Goal: Task Accomplishment & Management: Use online tool/utility

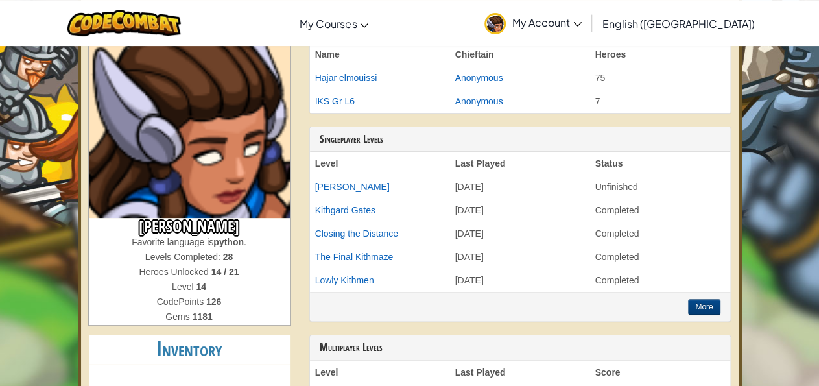
scroll to position [91, 0]
click at [709, 302] on button "More" at bounding box center [704, 307] width 32 height 16
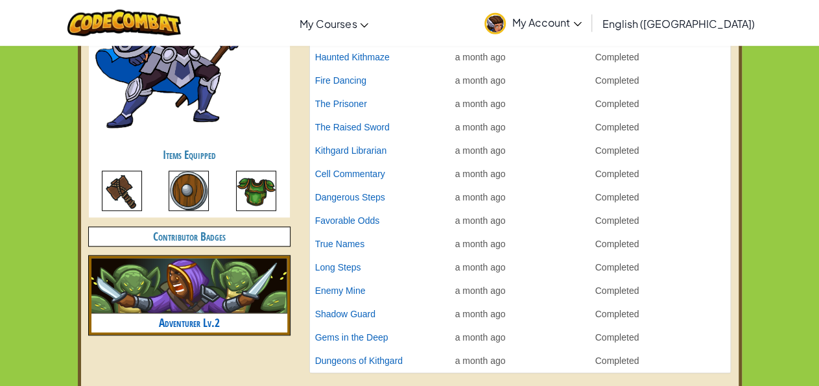
scroll to position [549, 0]
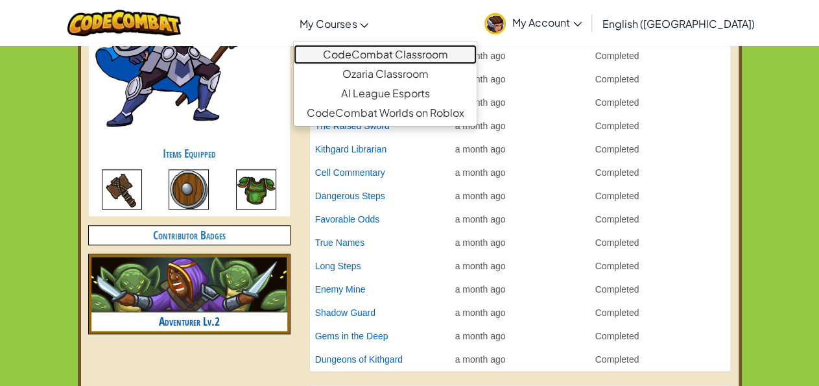
click at [398, 56] on link "CodeCombat Classroom" at bounding box center [385, 54] width 183 height 19
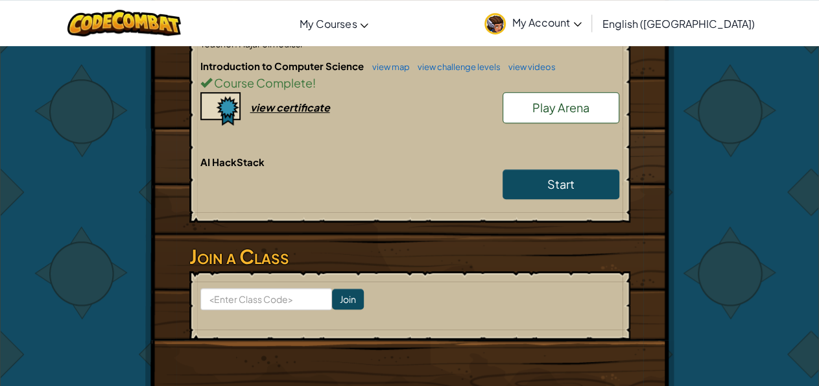
scroll to position [329, 0]
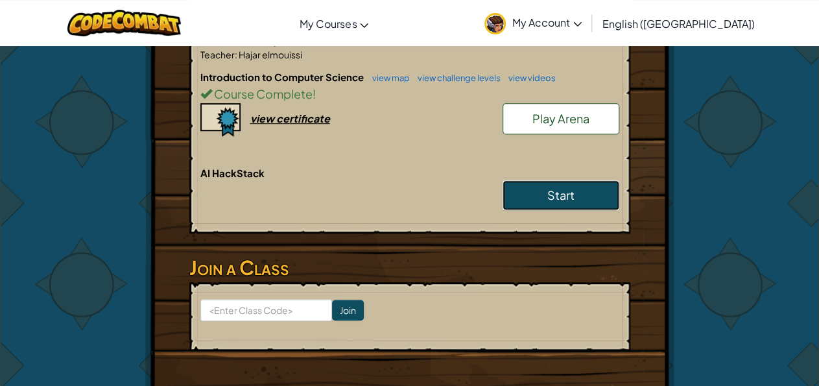
click at [539, 196] on link "Start" at bounding box center [561, 195] width 117 height 30
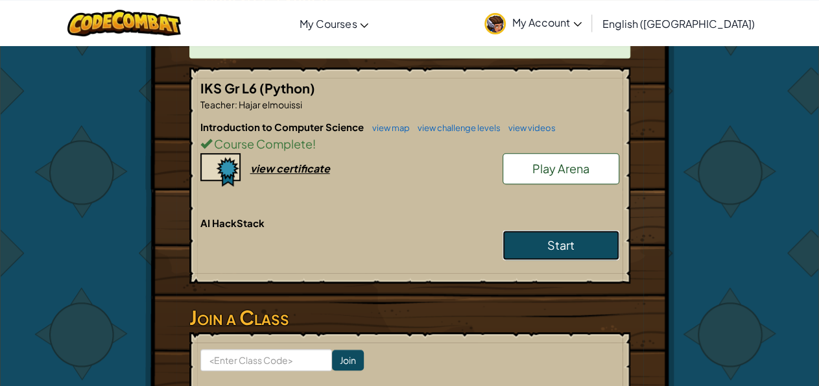
scroll to position [280, 0]
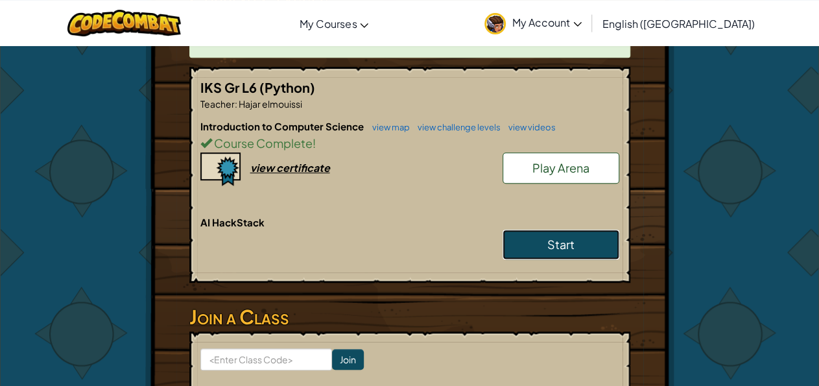
click at [526, 246] on link "Start" at bounding box center [561, 245] width 117 height 30
click at [552, 243] on span "Start" at bounding box center [560, 244] width 27 height 15
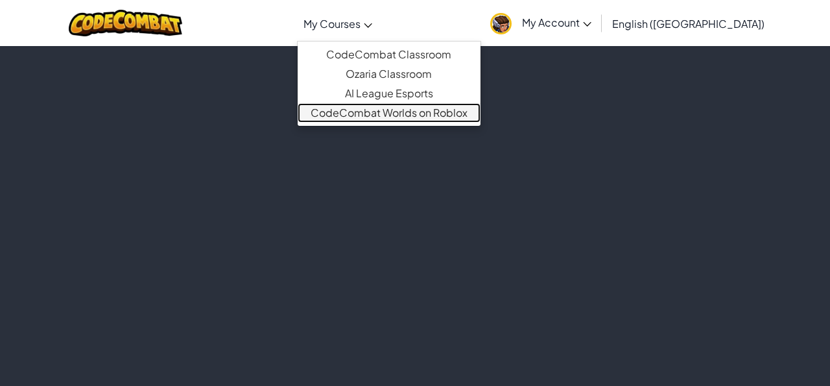
click at [372, 108] on link "CodeCombat Worlds on Roblox" at bounding box center [389, 112] width 183 height 19
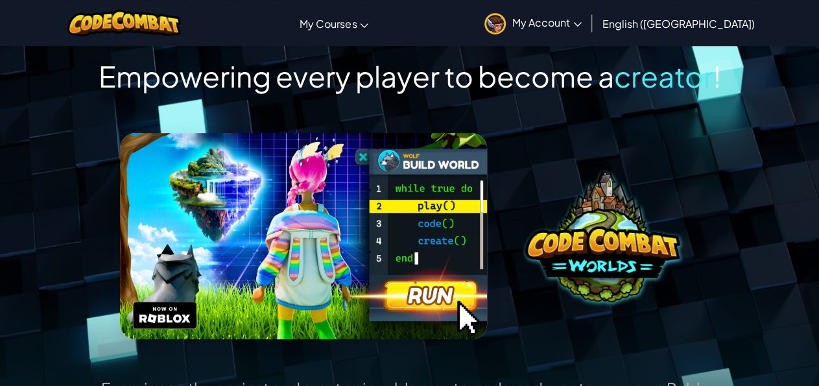
scroll to position [52, 0]
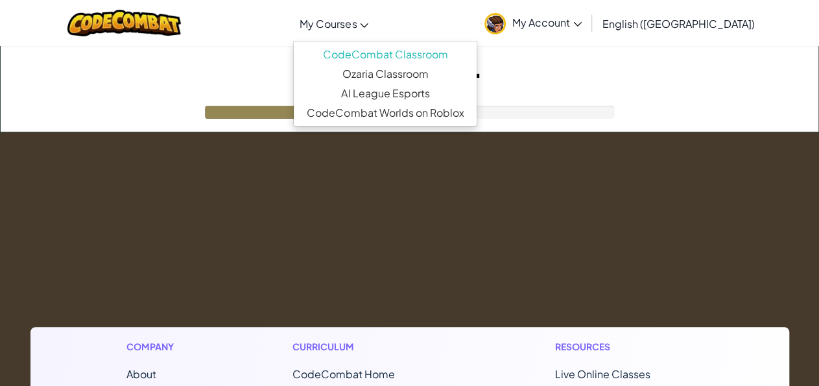
click at [357, 29] on span "My Courses" at bounding box center [328, 24] width 57 height 14
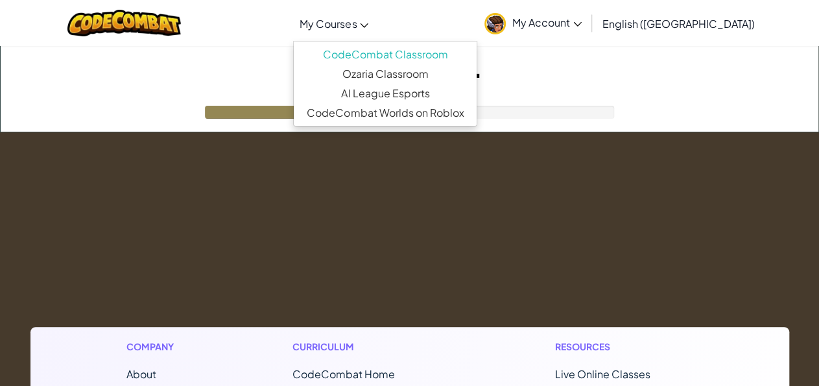
click at [486, 18] on div "Toggle navigation My Courses CodeCombat Classroom Ozaria Classroom AI League Es…" at bounding box center [410, 23] width 826 height 46
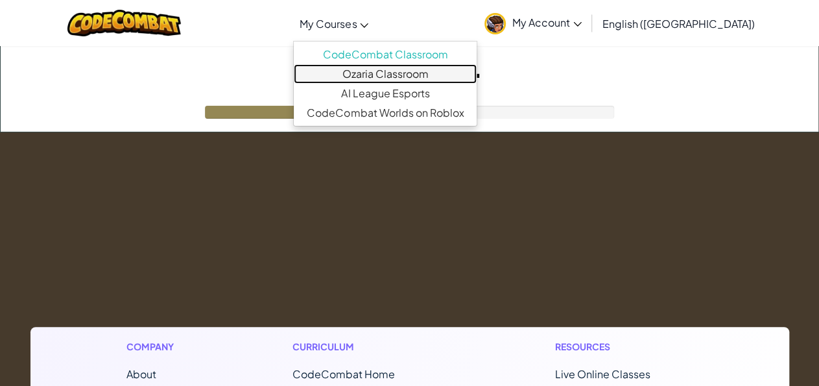
click at [427, 78] on link "Ozaria Classroom" at bounding box center [385, 73] width 183 height 19
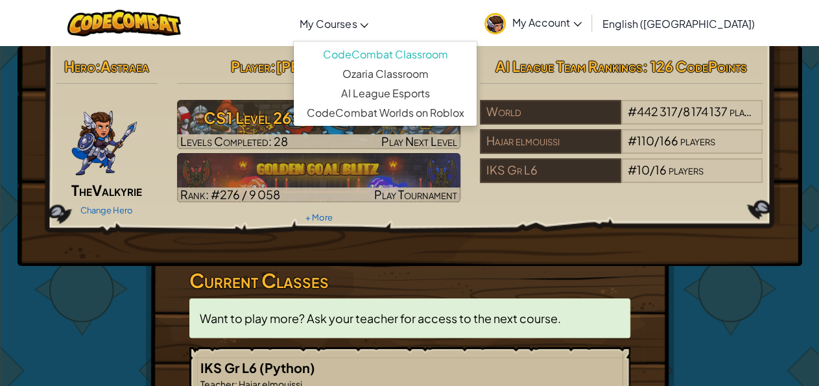
click at [357, 24] on span "My Courses" at bounding box center [328, 24] width 57 height 14
click at [346, 27] on link "My Courses" at bounding box center [334, 23] width 82 height 35
click at [357, 27] on span "My Courses" at bounding box center [328, 24] width 57 height 14
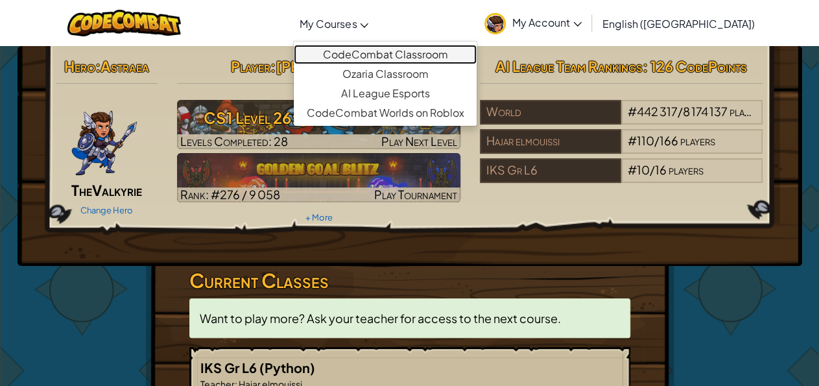
click at [417, 58] on link "CodeCombat Classroom" at bounding box center [385, 54] width 183 height 19
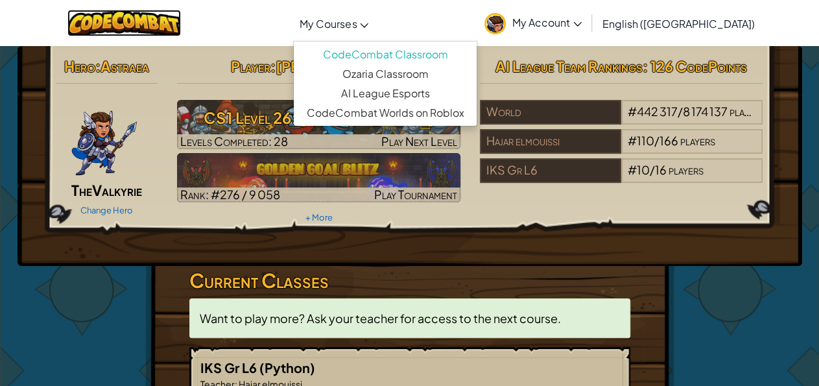
click at [127, 29] on img at bounding box center [123, 23] width 113 height 27
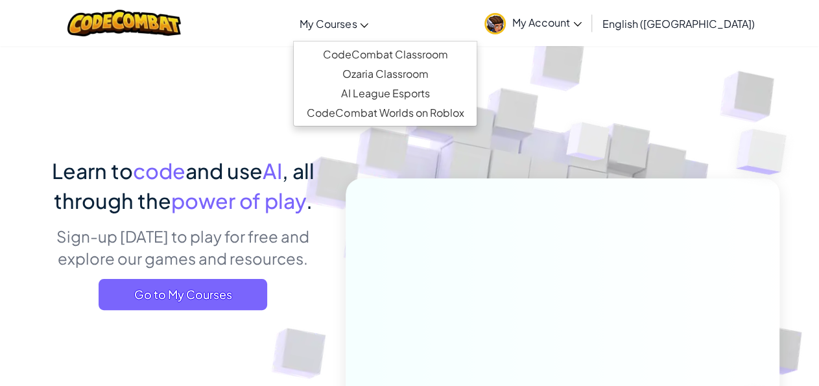
click at [364, 36] on link "My Courses" at bounding box center [334, 23] width 82 height 35
click at [588, 11] on link "My Account" at bounding box center [533, 23] width 110 height 41
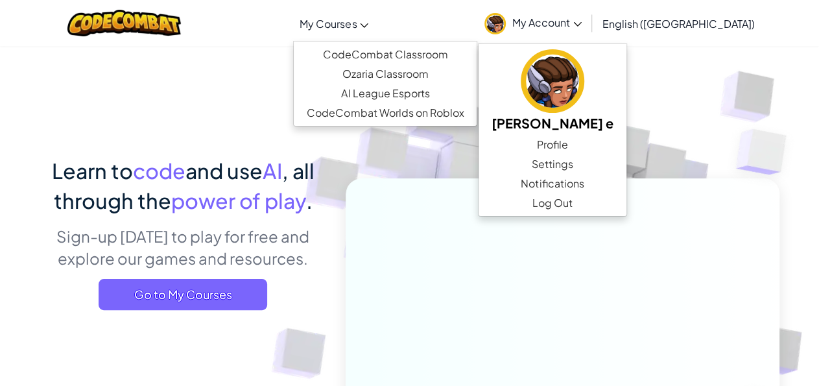
click at [357, 19] on span "My Courses" at bounding box center [328, 24] width 57 height 14
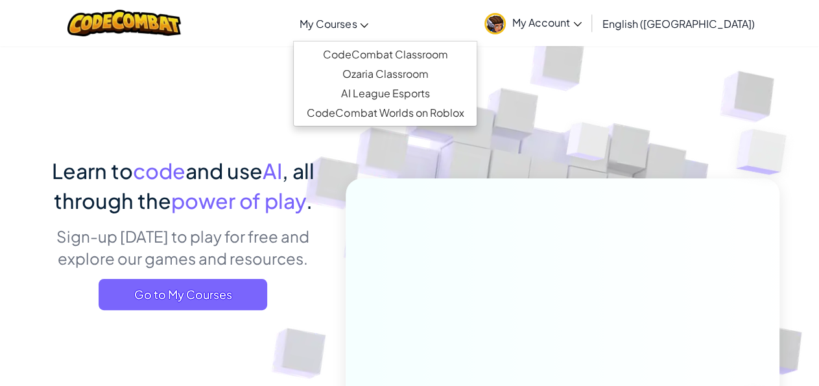
click at [663, 51] on img at bounding box center [553, 285] width 720 height 720
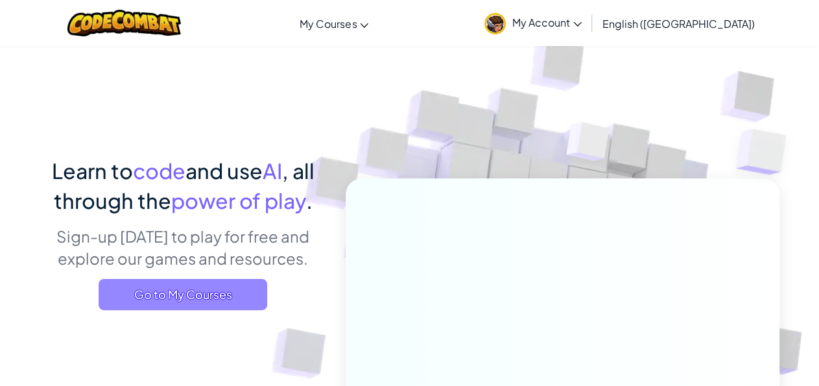
click at [165, 294] on span "Go to My Courses" at bounding box center [183, 294] width 169 height 31
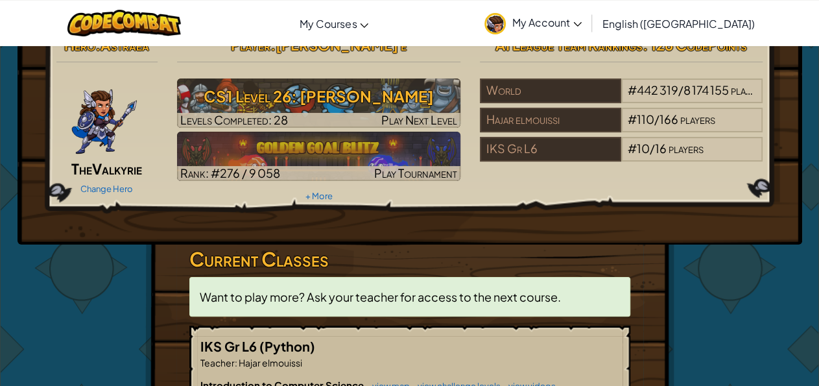
scroll to position [24, 0]
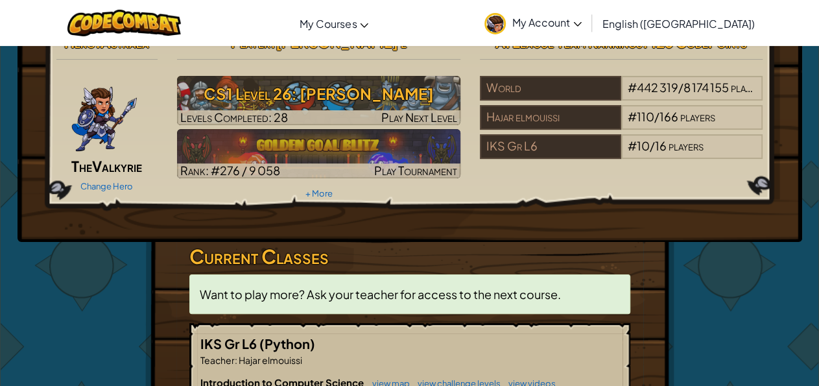
click at [361, 216] on div "Hero : Astraea The Valkyrie Change Hero Player : [PERSON_NAME] e CS1 Level 26: …" at bounding box center [410, 132] width 785 height 220
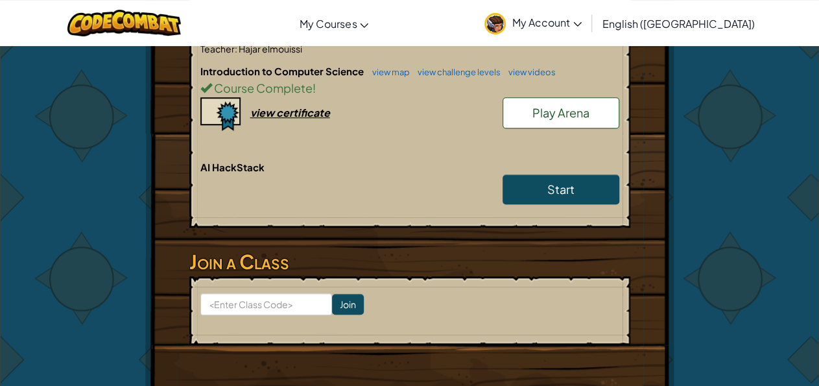
scroll to position [336, 0]
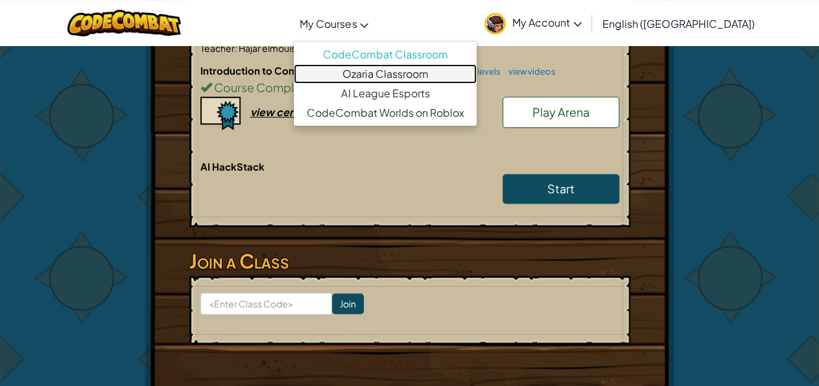
click at [388, 68] on link "Ozaria Classroom" at bounding box center [385, 73] width 183 height 19
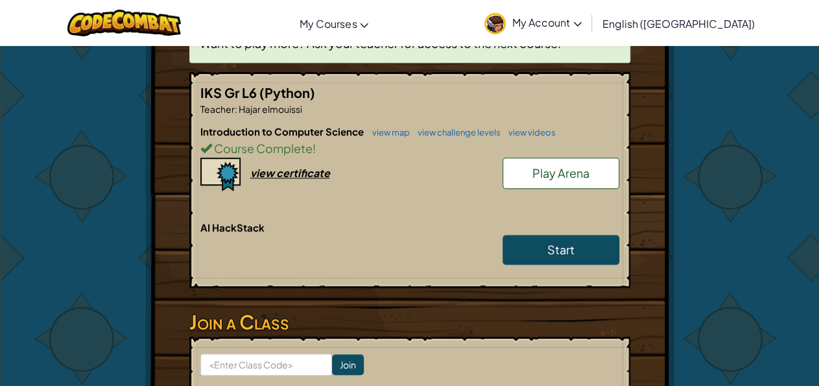
scroll to position [277, 0]
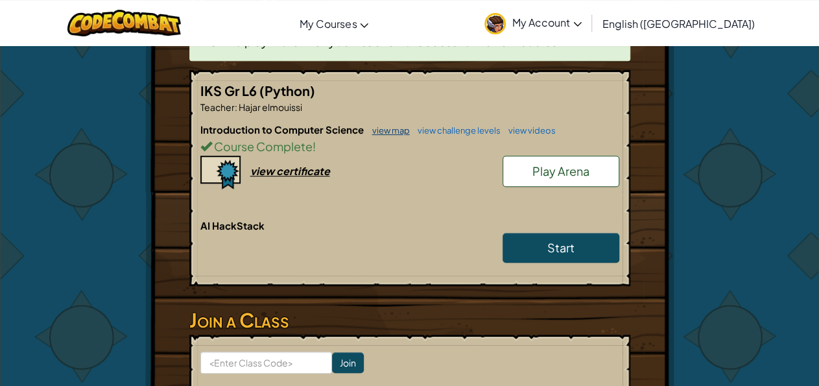
click at [400, 130] on link "view map" at bounding box center [388, 130] width 44 height 10
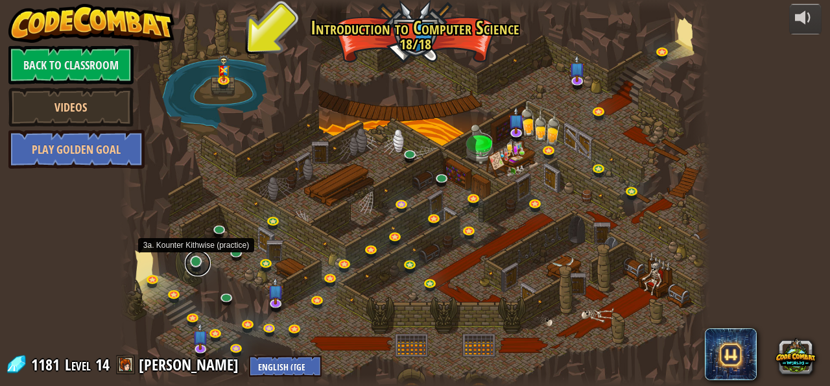
click at [198, 264] on link at bounding box center [198, 263] width 26 height 26
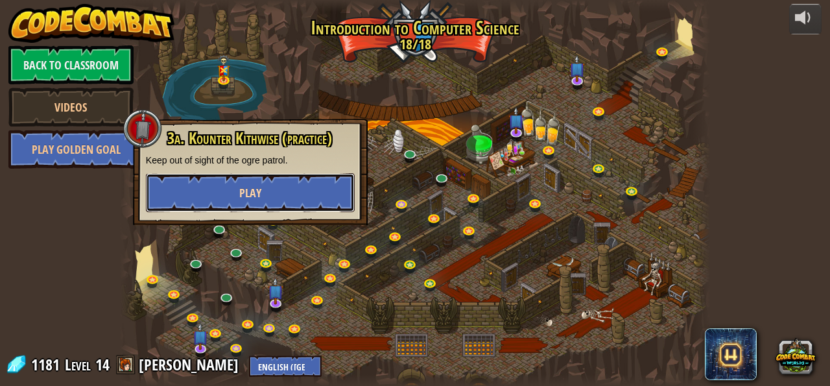
click at [263, 191] on button "Play" at bounding box center [250, 192] width 209 height 39
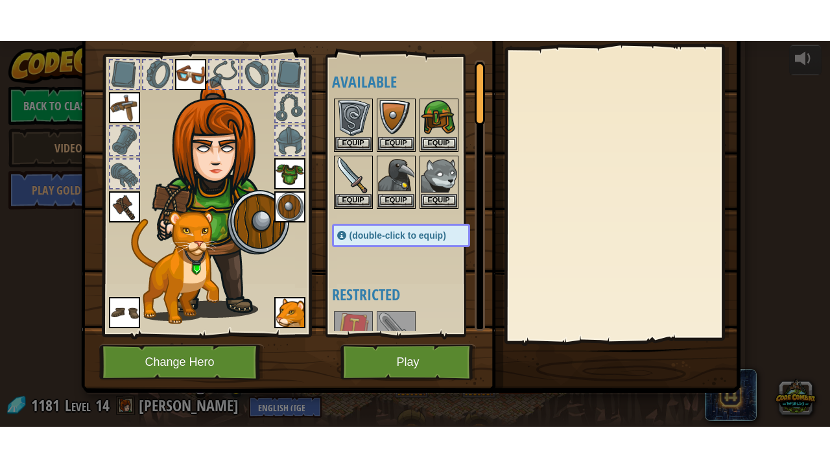
scroll to position [57, 0]
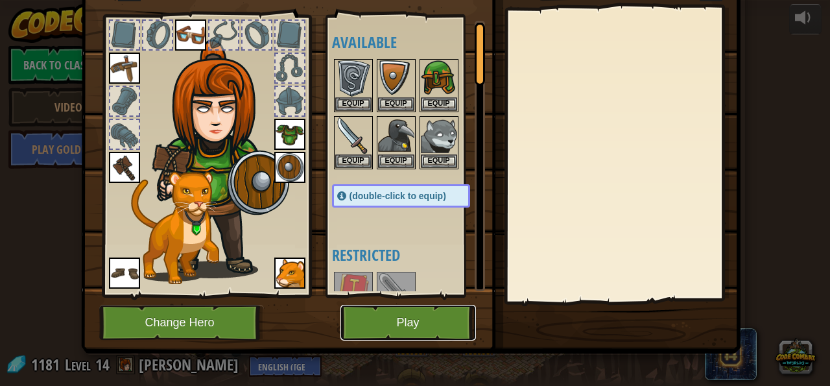
click at [423, 335] on button "Play" at bounding box center [408, 323] width 136 height 36
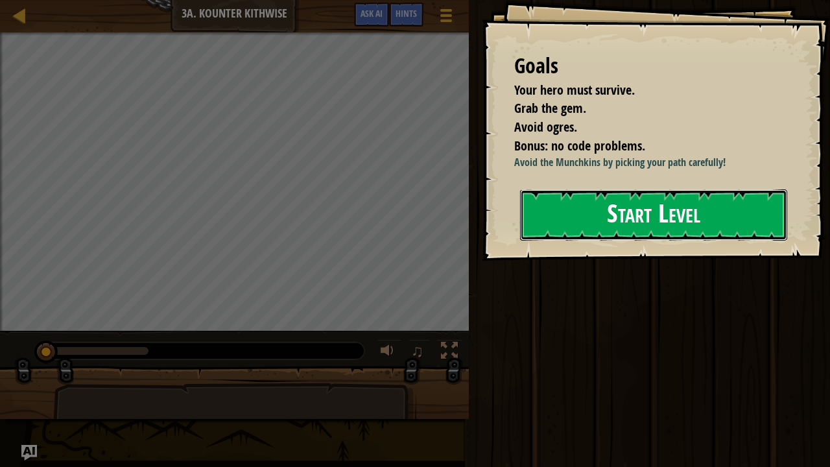
click at [622, 220] on button "Start Level" at bounding box center [653, 214] width 267 height 51
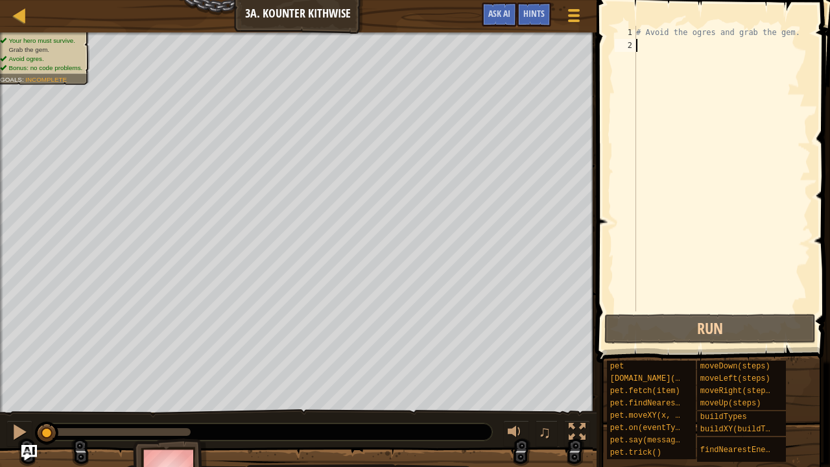
type textarea "H"
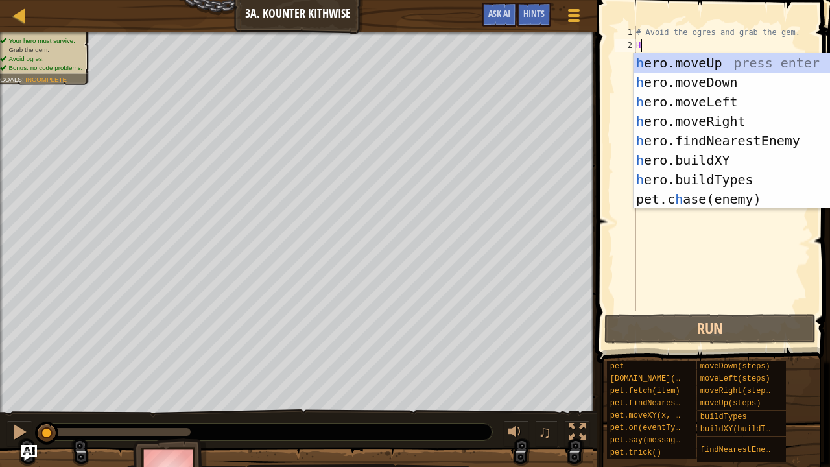
scroll to position [6, 0]
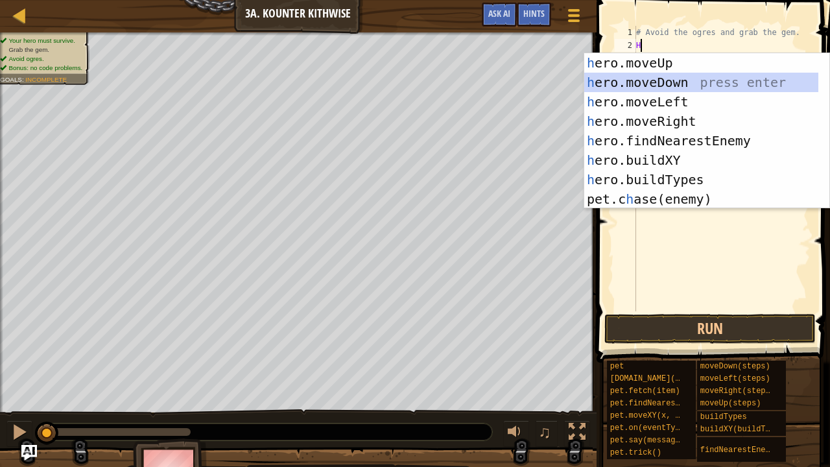
click at [660, 90] on div "h ero.moveUp press enter h ero.moveDown press enter h ero.moveLeft press enter …" at bounding box center [701, 150] width 235 height 195
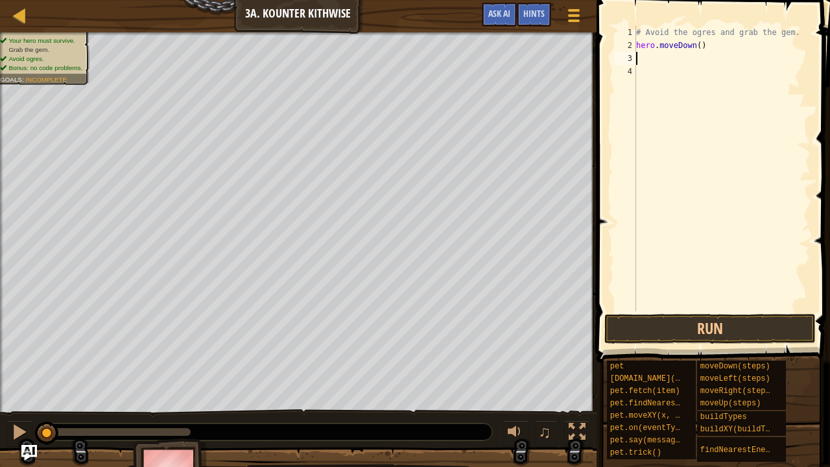
type textarea "H"
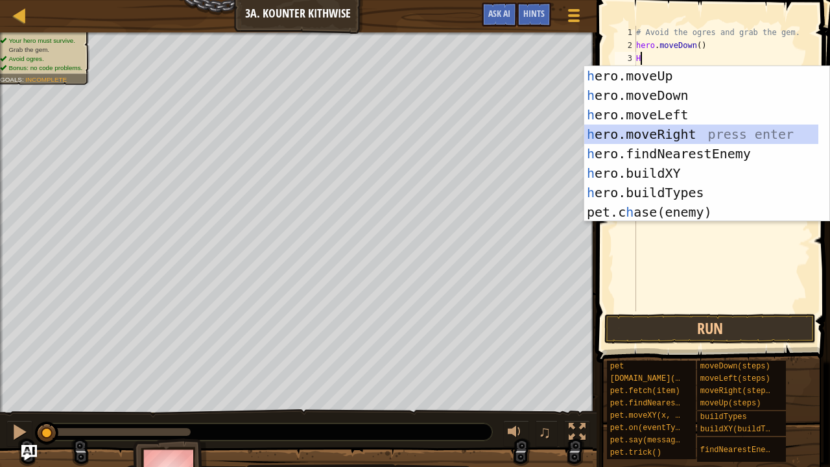
click at [672, 129] on div "h ero.moveUp press enter h ero.moveDown press enter h ero.moveLeft press enter …" at bounding box center [701, 163] width 235 height 195
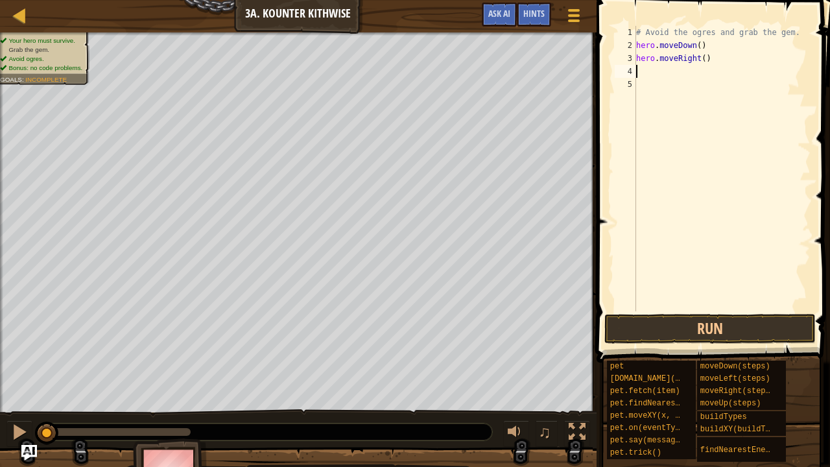
click at [745, 55] on div "# Avoid the ogres and grab the gem. hero . moveDown ( ) hero . moveRight ( )" at bounding box center [722, 181] width 177 height 311
type textarea "hero.moveRight(2)"
click at [645, 311] on div "# Avoid the ogres and grab the gem. hero . moveDown ( ) hero . moveRight ( 2 )" at bounding box center [722, 181] width 177 height 311
click at [644, 320] on button "Run" at bounding box center [709, 329] width 211 height 30
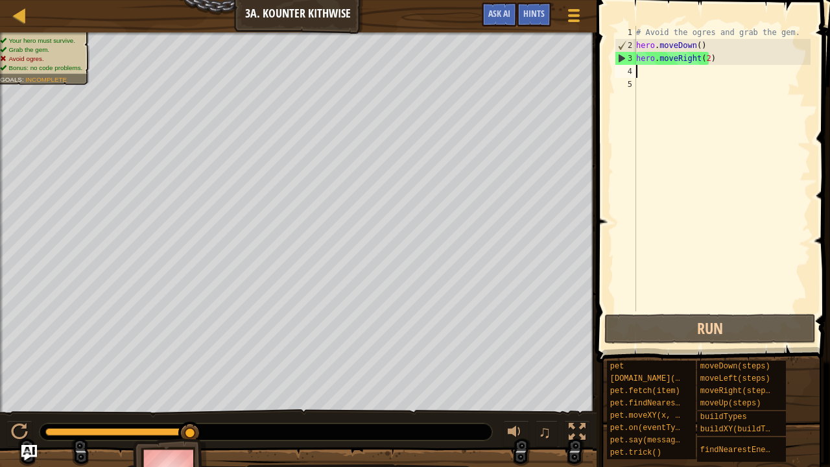
click at [682, 75] on div "# Avoid the ogres and grab the gem. hero . moveDown ( ) hero . moveRight ( 2 )" at bounding box center [722, 181] width 177 height 311
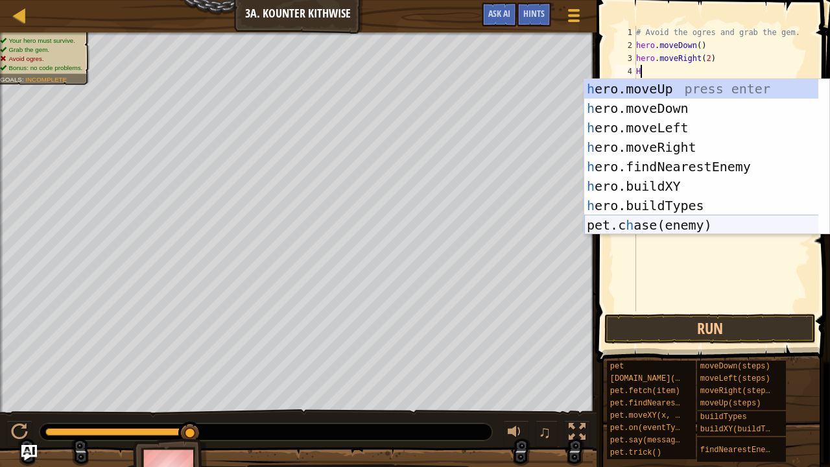
scroll to position [39, 0]
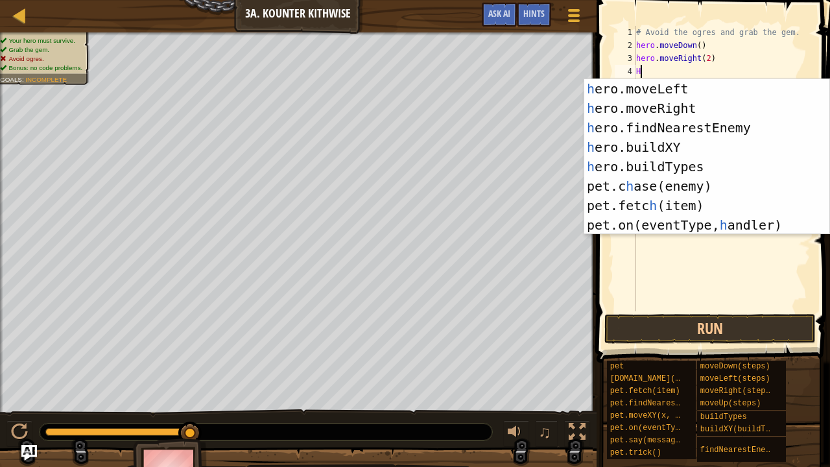
type textarea "H"
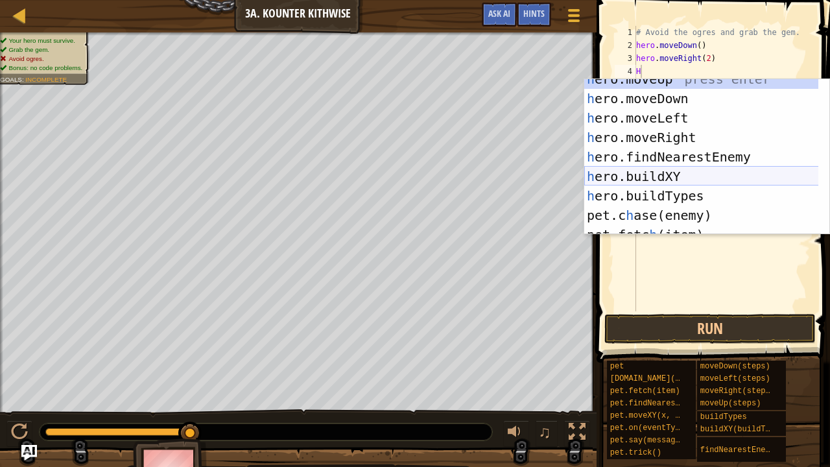
scroll to position [0, 0]
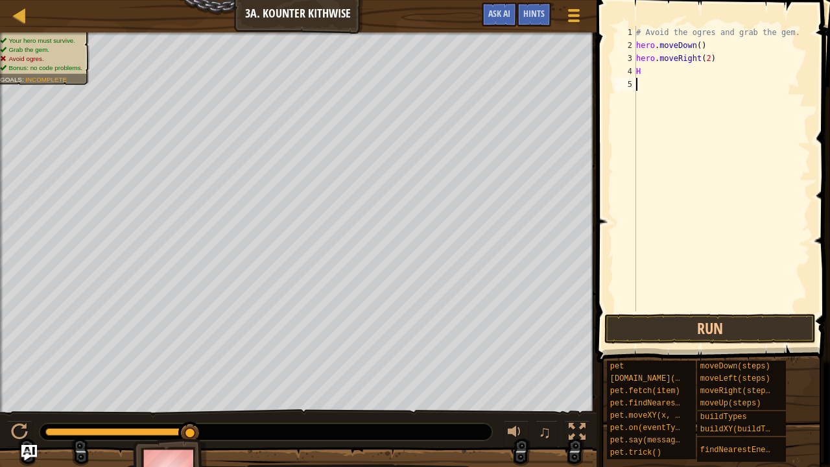
click at [663, 257] on div "# Avoid the ogres and grab the gem. hero . moveDown ( ) hero . moveRight ( 2 ) H" at bounding box center [722, 181] width 177 height 311
type textarea "H"
type textarea "A"
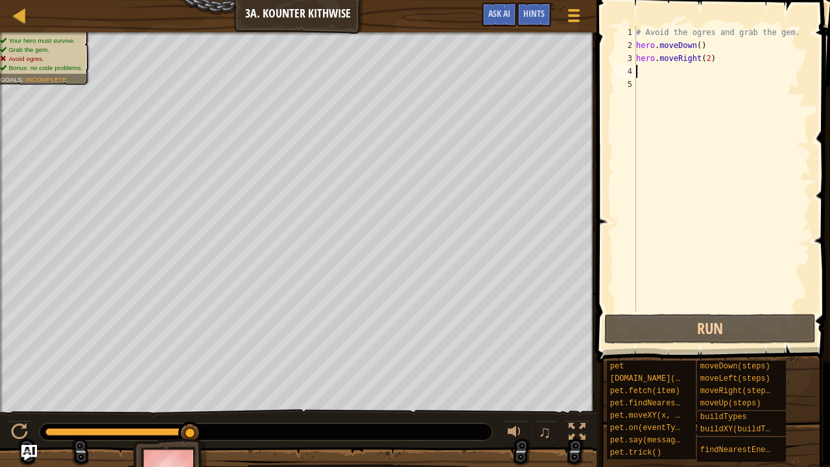
scroll to position [0, 0]
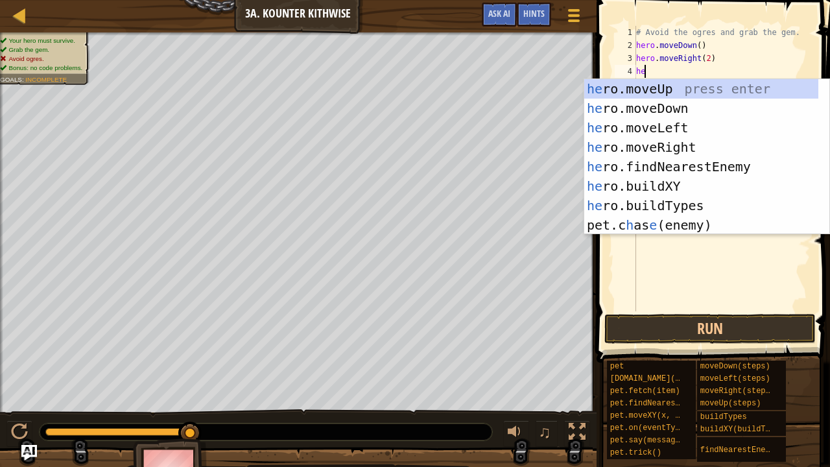
type textarea "her"
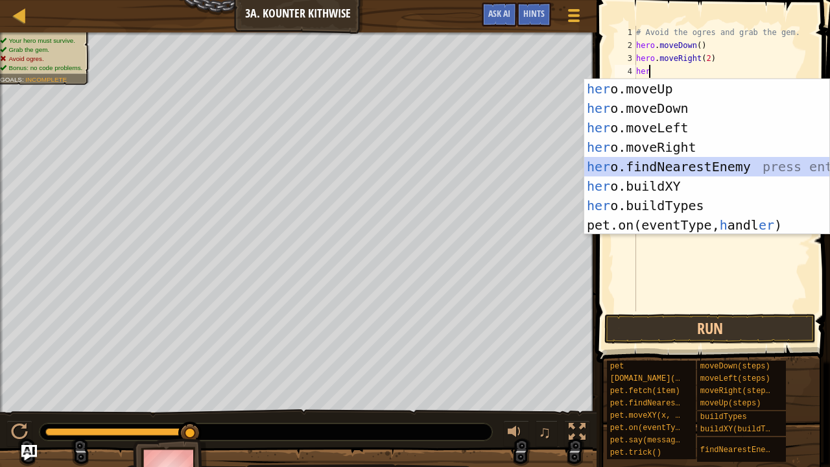
click at [682, 163] on div "her o.moveUp press enter her o.moveDown press enter her o.moveLeft press enter …" at bounding box center [707, 176] width 246 height 195
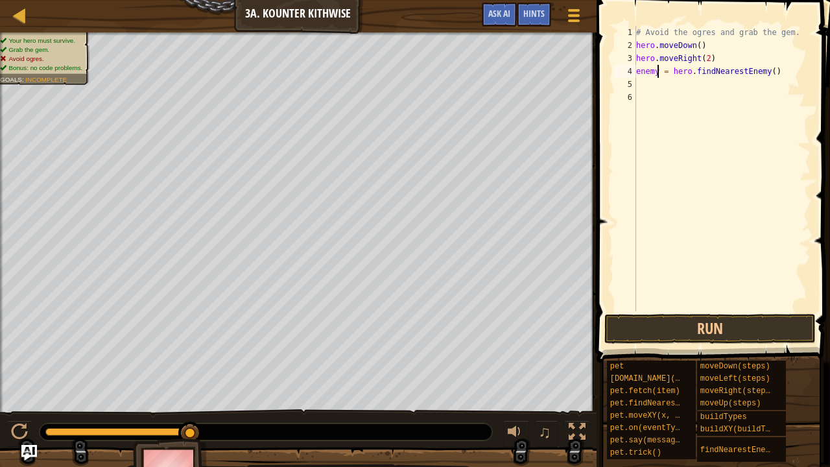
click at [657, 70] on div "# Avoid the ogres and grab the gem. hero . moveDown ( ) hero . moveRight ( 2 ) …" at bounding box center [722, 181] width 177 height 311
type textarea "enemy1 = hero.findNearestEnemy()"
click at [668, 88] on div "# Avoid the ogres and grab the gem. hero . moveDown ( ) hero . moveRight ( 2 ) …" at bounding box center [722, 181] width 177 height 311
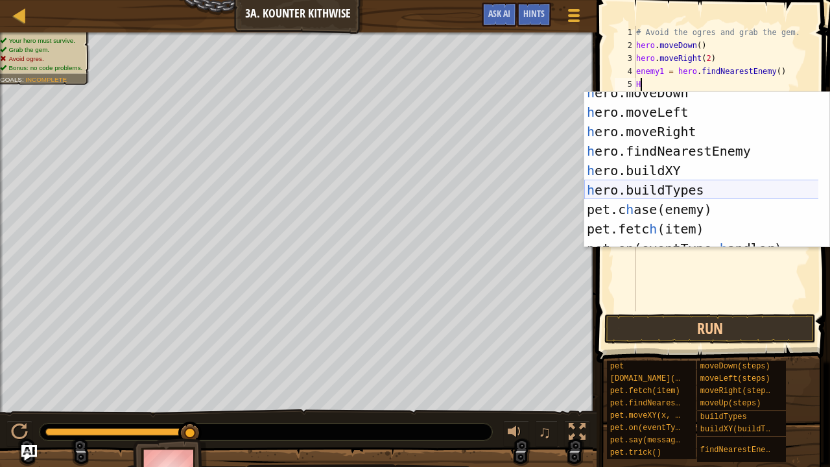
scroll to position [39, 0]
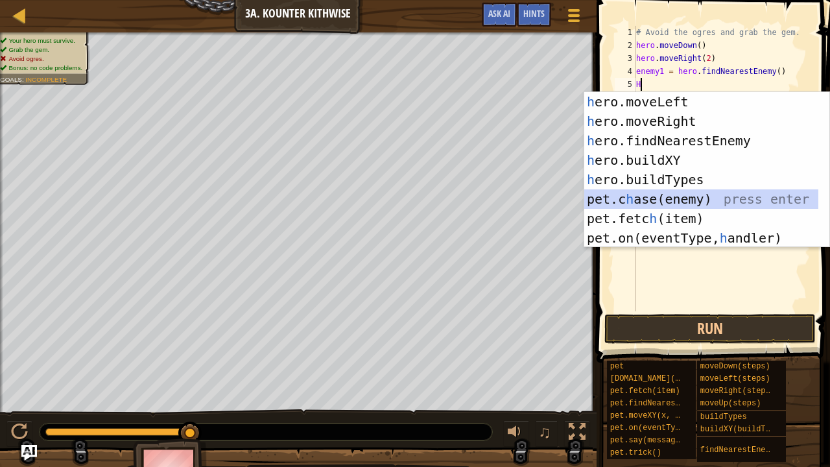
click at [652, 200] on div "h ero.moveLeft press enter h ero.moveRight press enter h ero.findNearestEnemy p…" at bounding box center [701, 189] width 235 height 195
type textarea "pet.chase(enemy)"
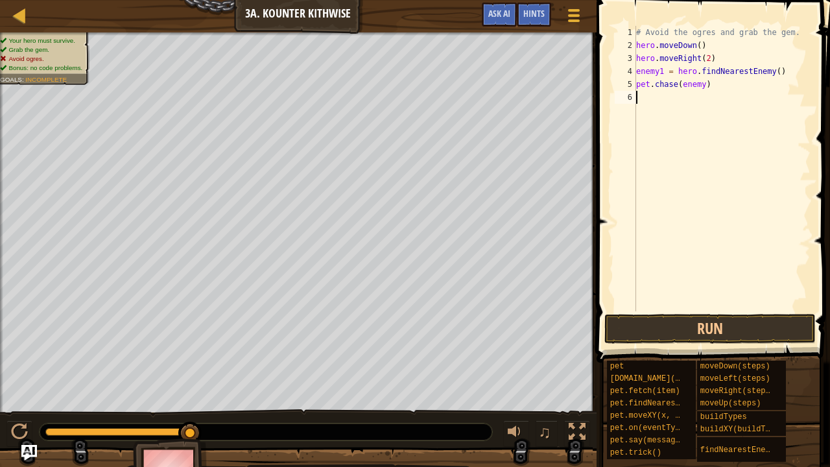
click at [643, 158] on div "# Avoid the ogres and grab the gem. hero . moveDown ( ) hero . moveRight ( 2 ) …" at bounding box center [722, 181] width 177 height 311
type textarea "pet.chase(enemy)"
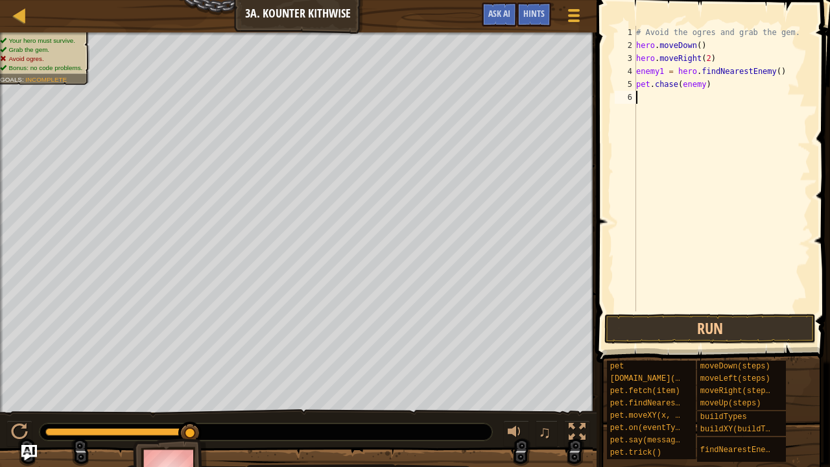
type textarea "2"
click at [634, 329] on button "Run" at bounding box center [709, 329] width 211 height 30
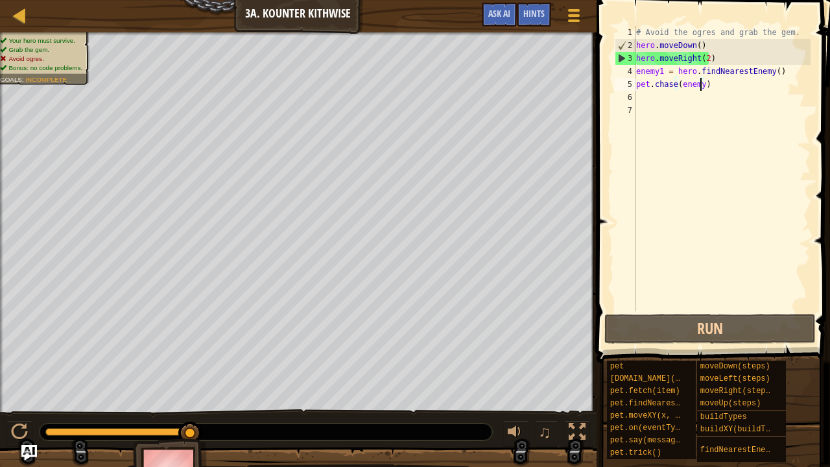
click at [700, 85] on div "# Avoid the ogres and grab the gem. hero . moveDown ( ) hero . moveRight ( 2 ) …" at bounding box center [722, 181] width 177 height 311
type textarea "pet.chase(enemy1)"
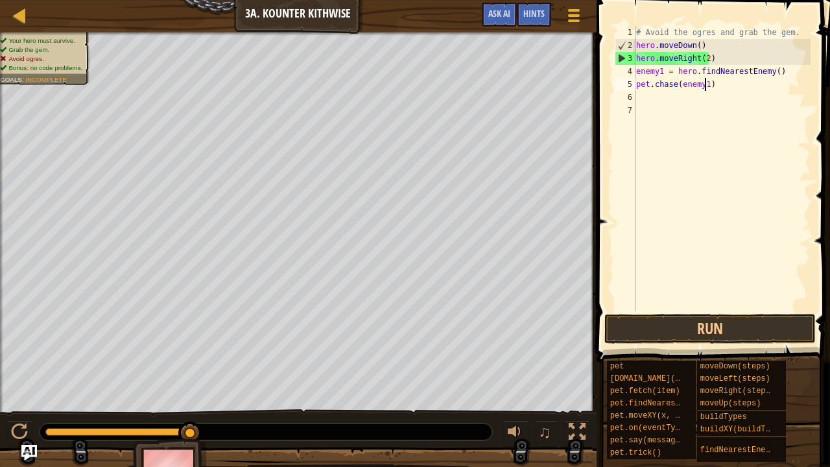
scroll to position [6, 5]
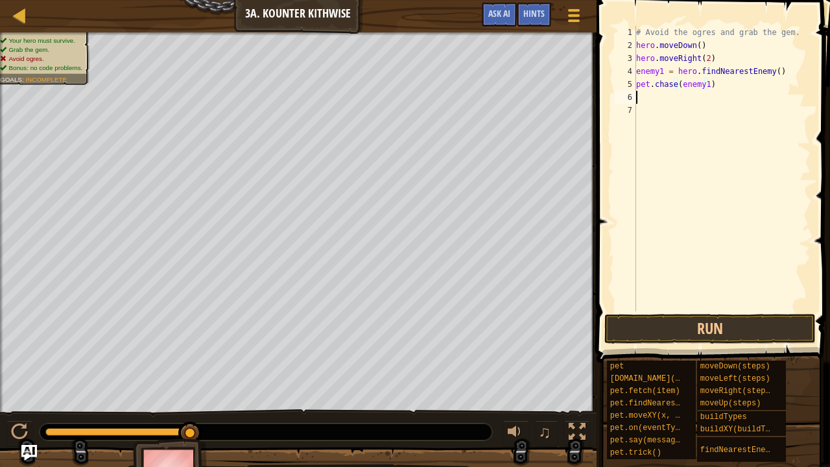
click at [709, 101] on div "# Avoid the ogres and grab the gem. hero . moveDown ( ) hero . moveRight ( 2 ) …" at bounding box center [722, 181] width 177 height 311
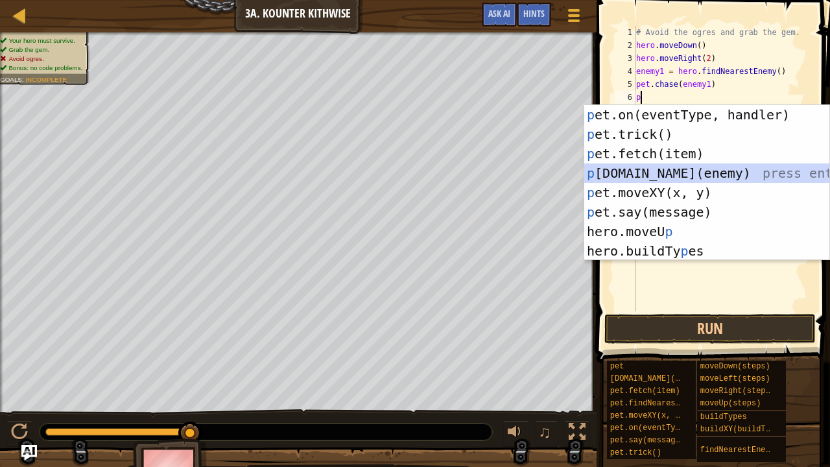
click at [650, 171] on div "p et.on(eventType, handler) press enter p et.trick() press enter p et.fetch(ite…" at bounding box center [707, 202] width 246 height 195
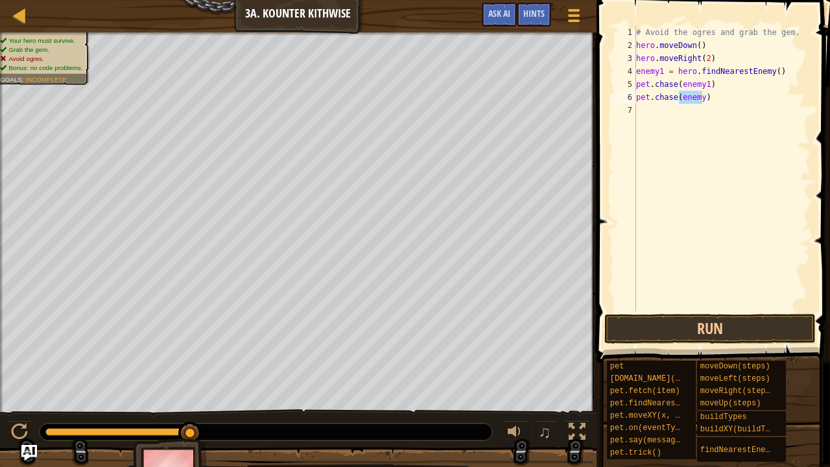
click at [610, 149] on span at bounding box center [715, 162] width 244 height 401
click at [746, 86] on div "# Avoid the ogres and grab the gem. hero . moveDown ( ) hero . moveRight ( 2 ) …" at bounding box center [722, 181] width 177 height 311
type textarea "pet.chase(enemy1)"
type textarea "E"
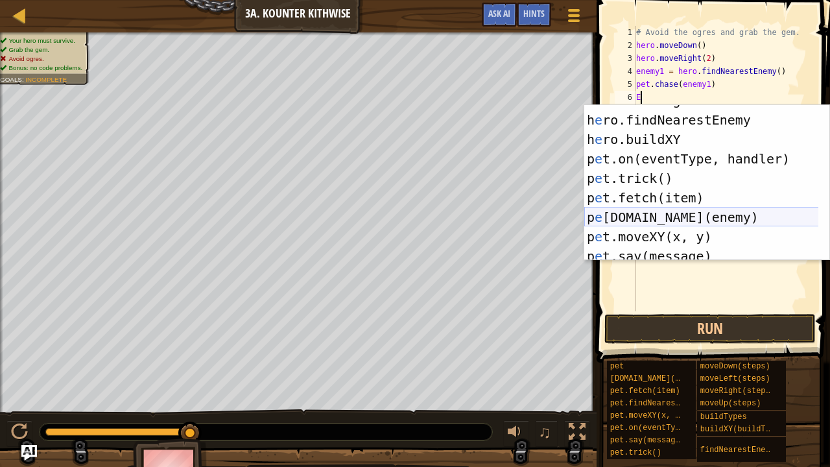
scroll to position [97, 0]
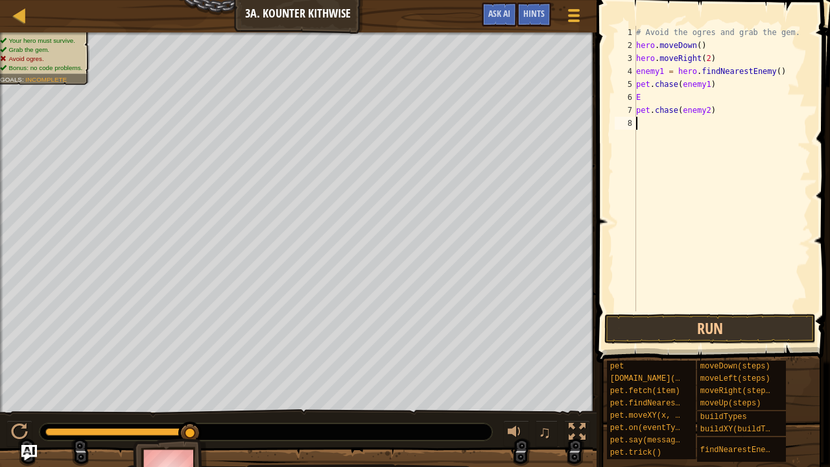
click at [679, 311] on div "# Avoid the ogres and grab the gem. hero . moveDown ( ) hero . moveRight ( 2 ) …" at bounding box center [722, 181] width 177 height 311
type textarea "H"
click at [679, 311] on div "# Avoid the ogres and grab the gem. hero . moveDown ( ) hero . moveRight ( 2 ) …" at bounding box center [722, 181] width 177 height 311
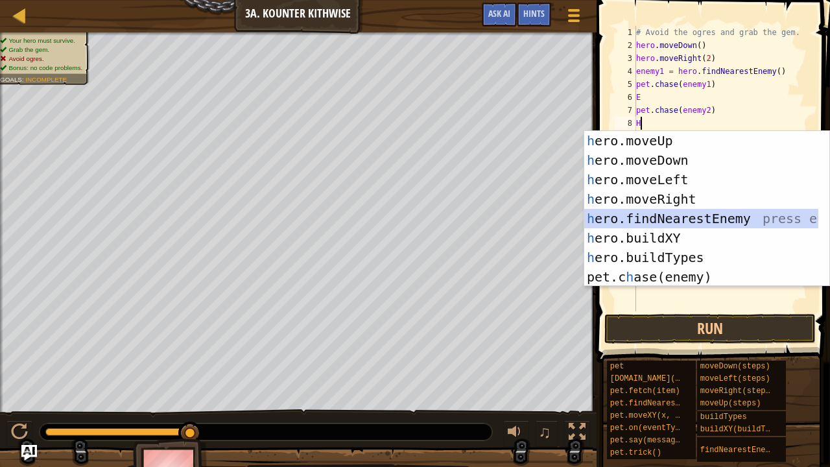
click at [724, 215] on div "h ero.moveUp press enter h ero.moveDown press enter h ero.moveLeft press enter …" at bounding box center [701, 228] width 235 height 195
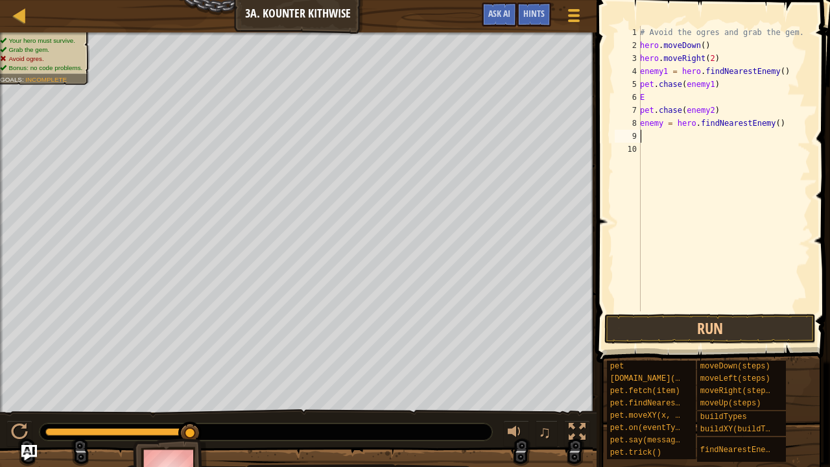
type textarea "2"
click at [663, 119] on div "# Avoid the ogres and grab the gem. hero . moveDown ( ) hero . moveRight ( 2 ) …" at bounding box center [723, 181] width 173 height 311
drag, startPoint x: 781, startPoint y: 125, endPoint x: 625, endPoint y: 126, distance: 156.3
click at [637, 126] on div "# Avoid the ogres and grab the gem. hero . moveDown ( ) hero . moveRight ( 2 ) …" at bounding box center [723, 168] width 173 height 285
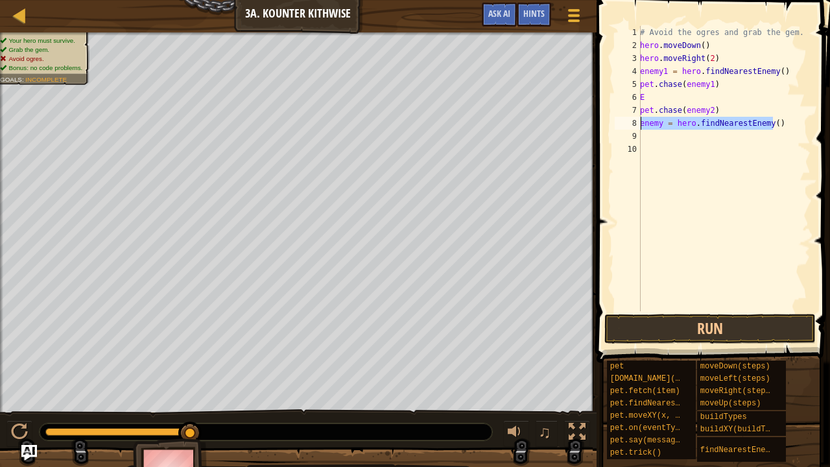
type textarea "enemy = hero.findNearestEnemy()"
click at [670, 165] on div "# Avoid the ogres and grab the gem. hero . moveDown ( ) hero . moveRight ( 2 ) …" at bounding box center [723, 181] width 173 height 311
click at [660, 101] on div "# Avoid the ogres and grab the gem. hero . moveDown ( ) hero . moveRight ( 2 ) …" at bounding box center [723, 181] width 173 height 311
type textarea "E"
paste textarea "enemy = hero.findNearestEnemy()"
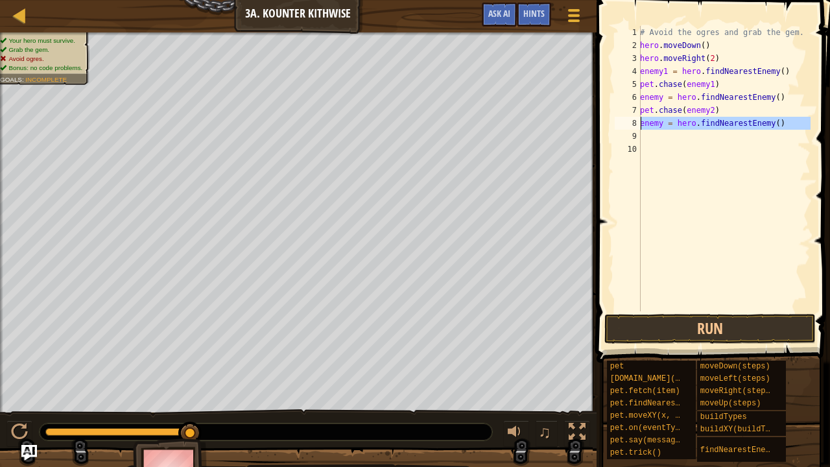
drag, startPoint x: 783, startPoint y: 130, endPoint x: 634, endPoint y: 125, distance: 149.3
click at [637, 125] on div "# Avoid the ogres and grab the gem. hero . moveDown ( ) hero . moveRight ( 2 ) …" at bounding box center [723, 168] width 173 height 285
type textarea "enemy = hero.findNearestEnemy()"
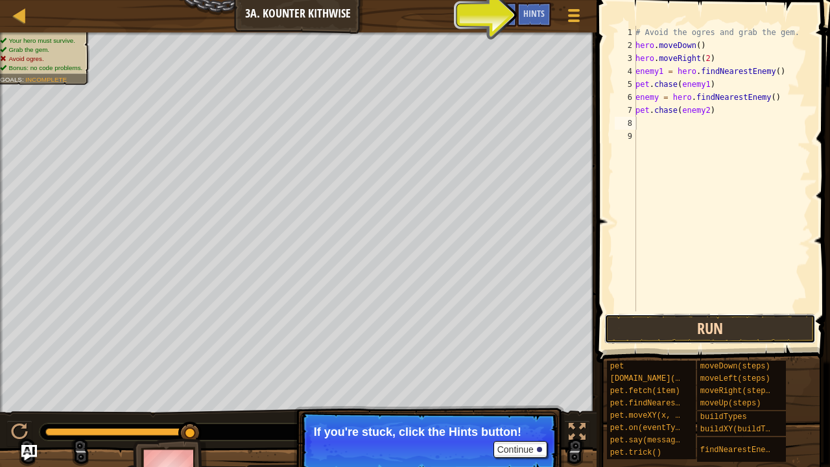
click at [632, 336] on button "Run" at bounding box center [709, 329] width 211 height 30
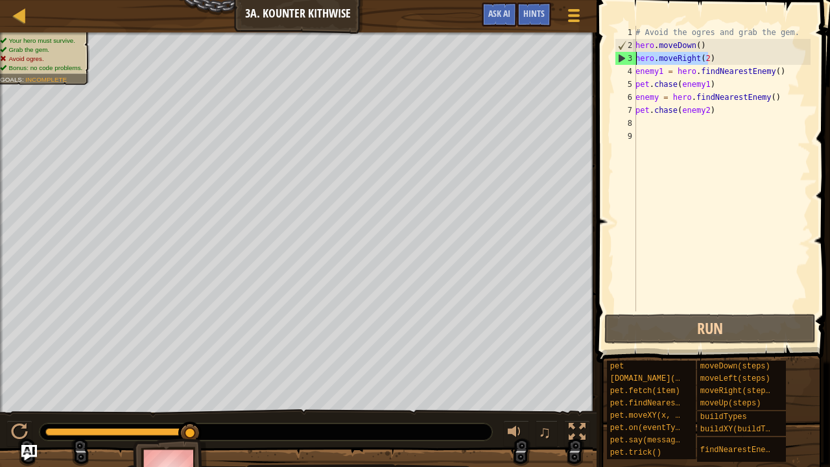
drag, startPoint x: 731, startPoint y: 53, endPoint x: 620, endPoint y: 58, distance: 111.0
click at [633, 58] on div "# Avoid the ogres and grab the gem. hero . moveDown ( ) hero . moveRight ( 2 ) …" at bounding box center [722, 168] width 178 height 285
type textarea "hero.moveRight(2)"
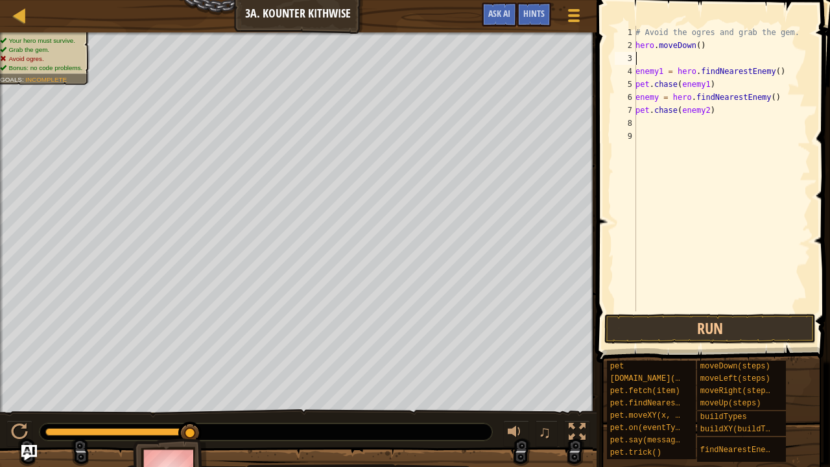
type textarea "hero.moveDown()"
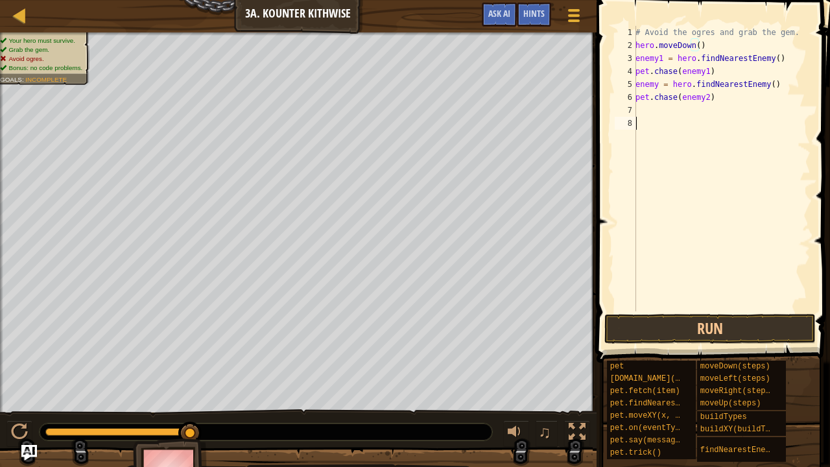
click at [670, 120] on div "# Avoid the ogres and grab the gem. hero . moveDown ( ) enemy1 = hero . findNea…" at bounding box center [722, 181] width 178 height 311
click at [654, 315] on button "Run" at bounding box center [709, 329] width 211 height 30
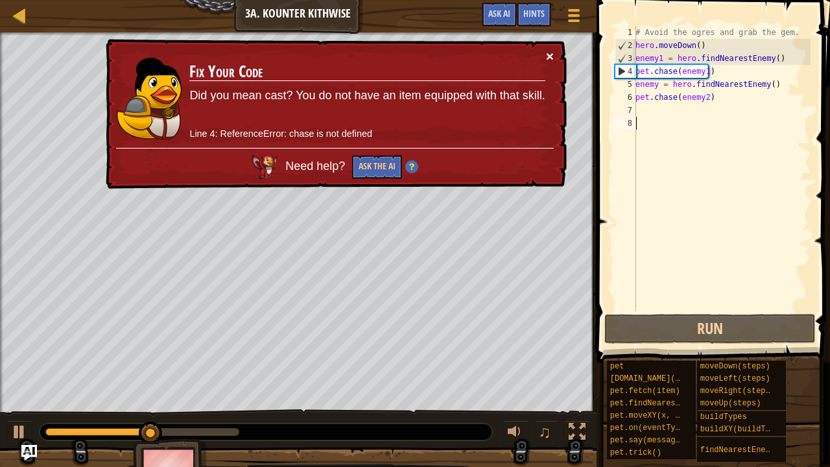
click at [549, 59] on button "×" at bounding box center [550, 56] width 8 height 14
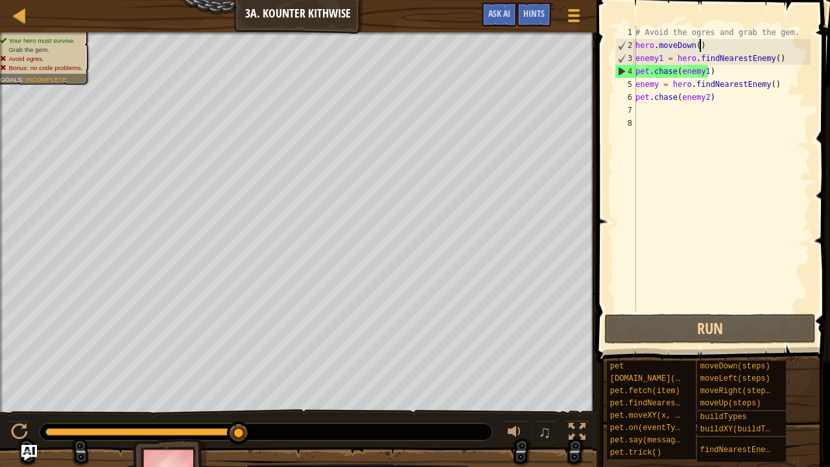
click at [720, 44] on div "# Avoid the ogres and grab the gem. hero . moveDown ( ) enemy1 = hero . findNea…" at bounding box center [722, 181] width 178 height 311
type textarea "hero.moveDown()"
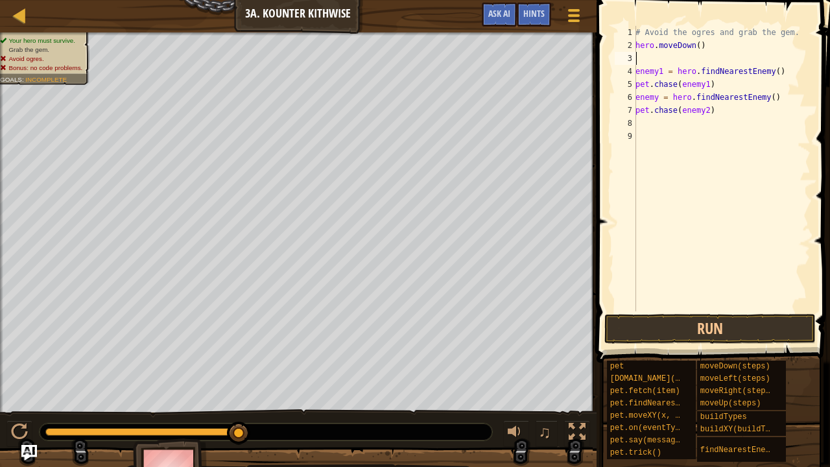
type textarea "M"
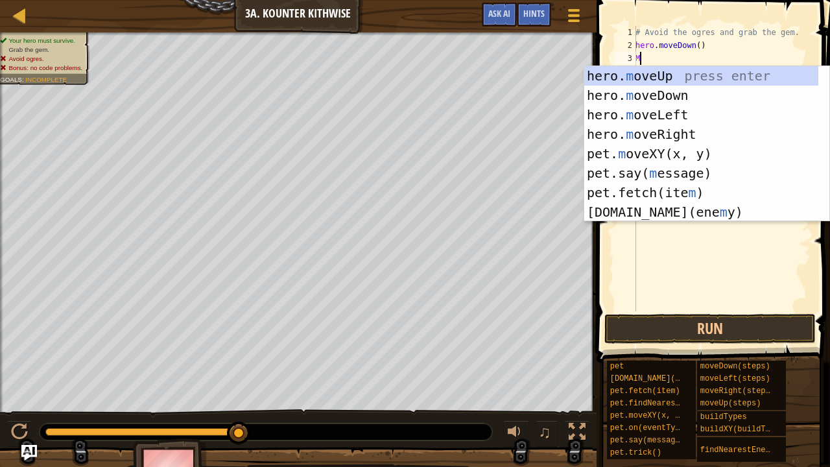
scroll to position [6, 0]
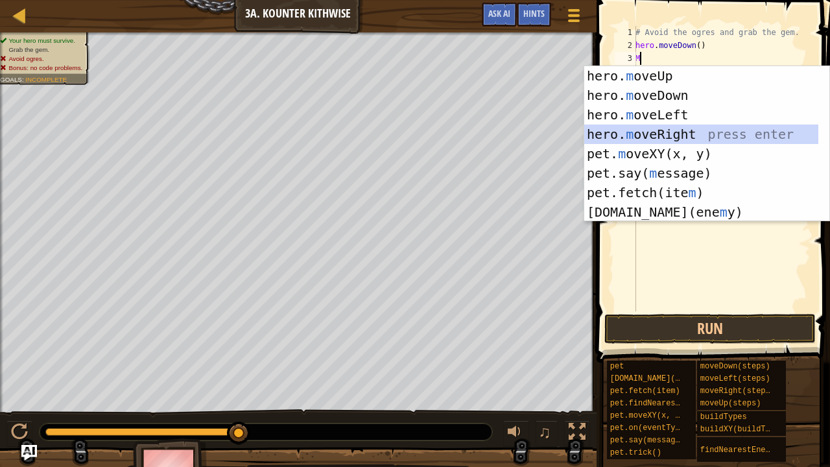
click at [668, 131] on div "hero. m oveUp press enter hero. m oveDown press enter hero. m oveLeft press ent…" at bounding box center [701, 163] width 235 height 195
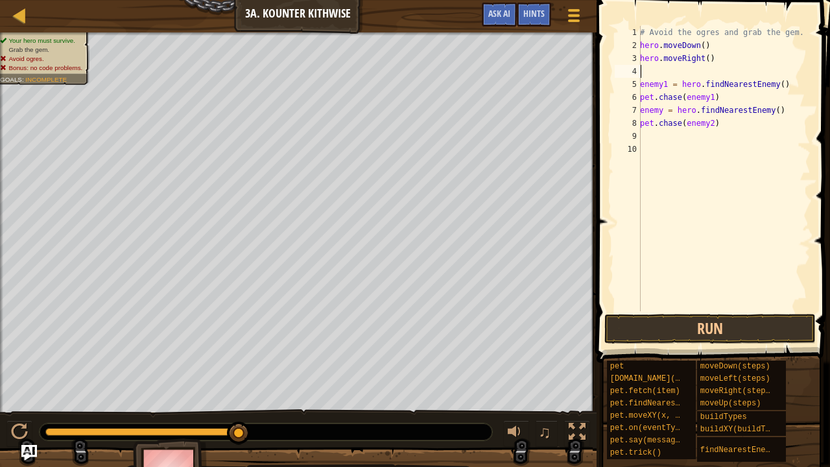
type textarea "hero.moveRight()"
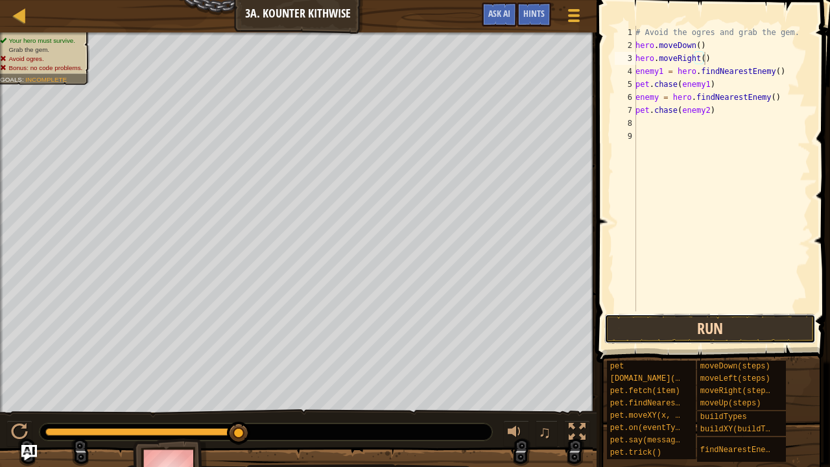
click at [647, 315] on button "Run" at bounding box center [709, 329] width 211 height 30
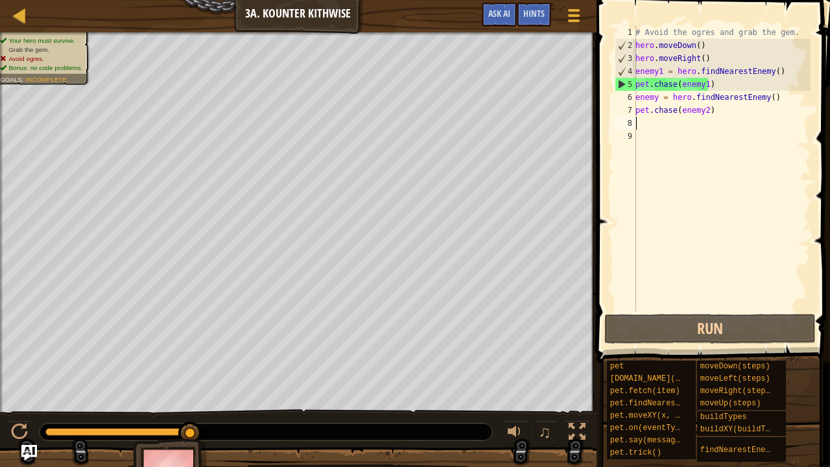
click at [674, 129] on div "# Avoid the ogres and grab the gem. hero . moveDown ( ) hero . moveRight ( ) en…" at bounding box center [722, 181] width 178 height 311
type textarea "H"
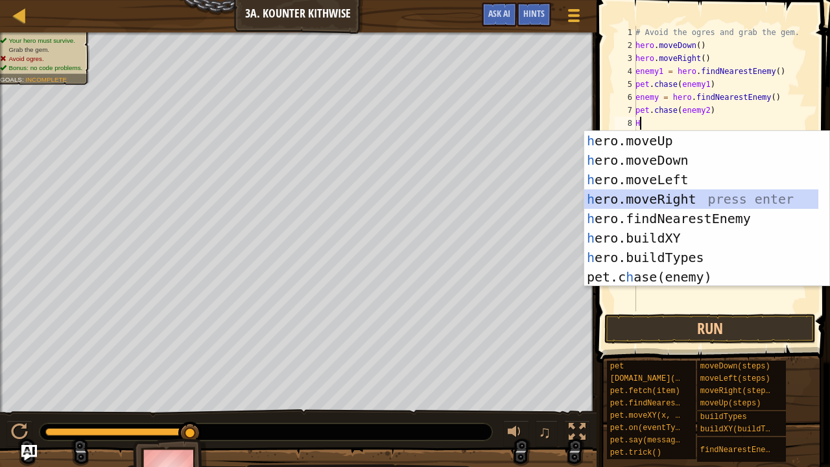
click at [631, 203] on div "h ero.moveUp press enter h ero.moveDown press enter h ero.moveLeft press enter …" at bounding box center [701, 228] width 235 height 195
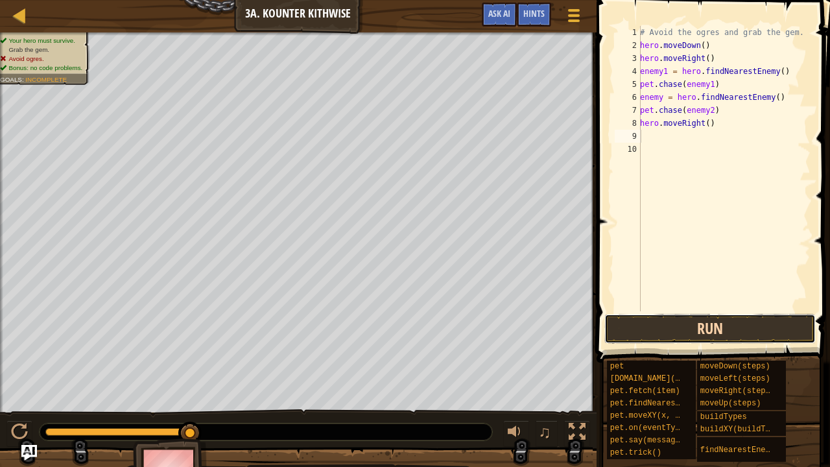
click at [636, 321] on button "Run" at bounding box center [709, 329] width 211 height 30
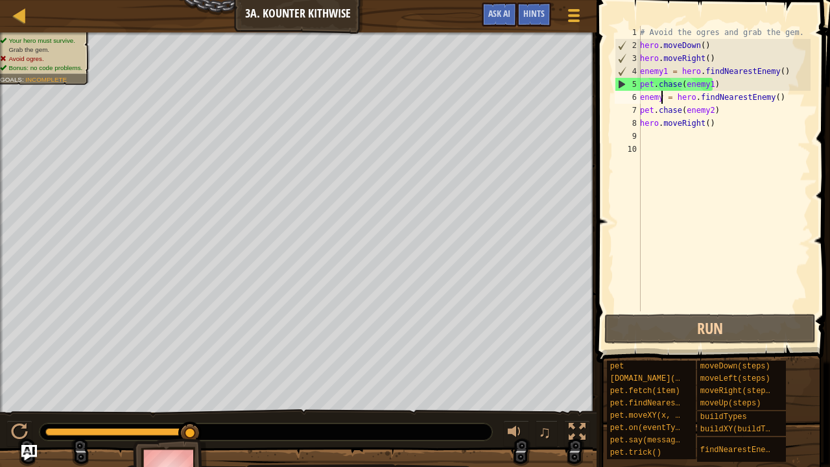
click at [660, 99] on div "# Avoid the ogres and grab the gem. hero . moveDown ( ) hero . moveRight ( ) en…" at bounding box center [723, 181] width 173 height 311
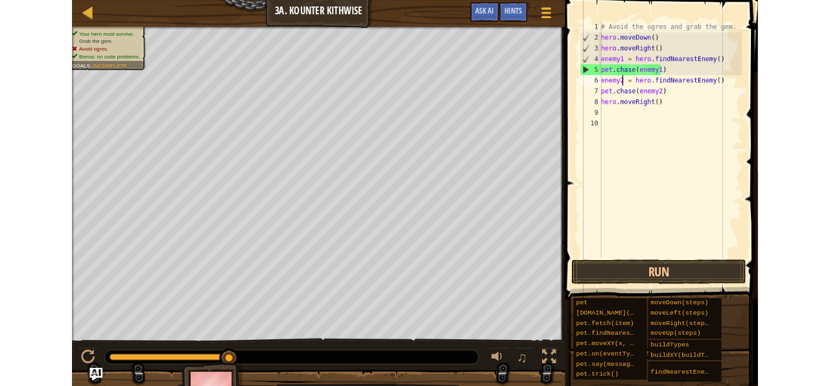
scroll to position [6, 1]
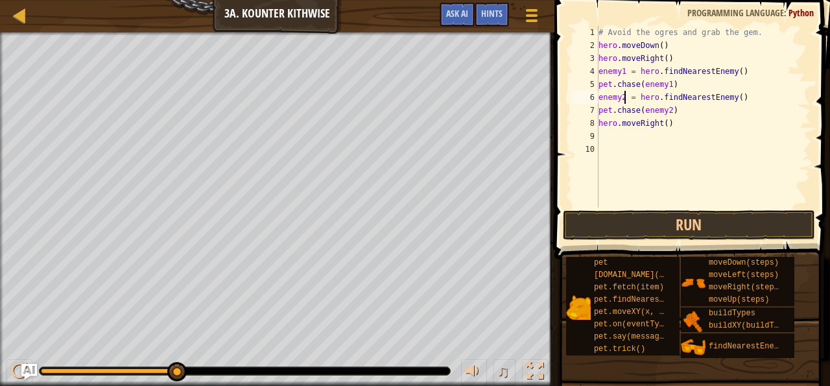
type textarea "enemy2 = hero.findNearestEnemy()"
click at [540, 374] on div at bounding box center [535, 371] width 17 height 17
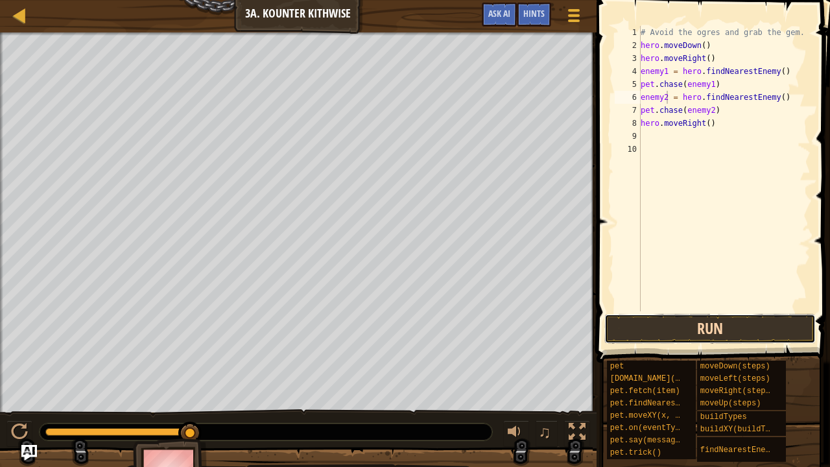
click at [623, 330] on button "Run" at bounding box center [709, 329] width 211 height 30
